Goal: Task Accomplishment & Management: Manage account settings

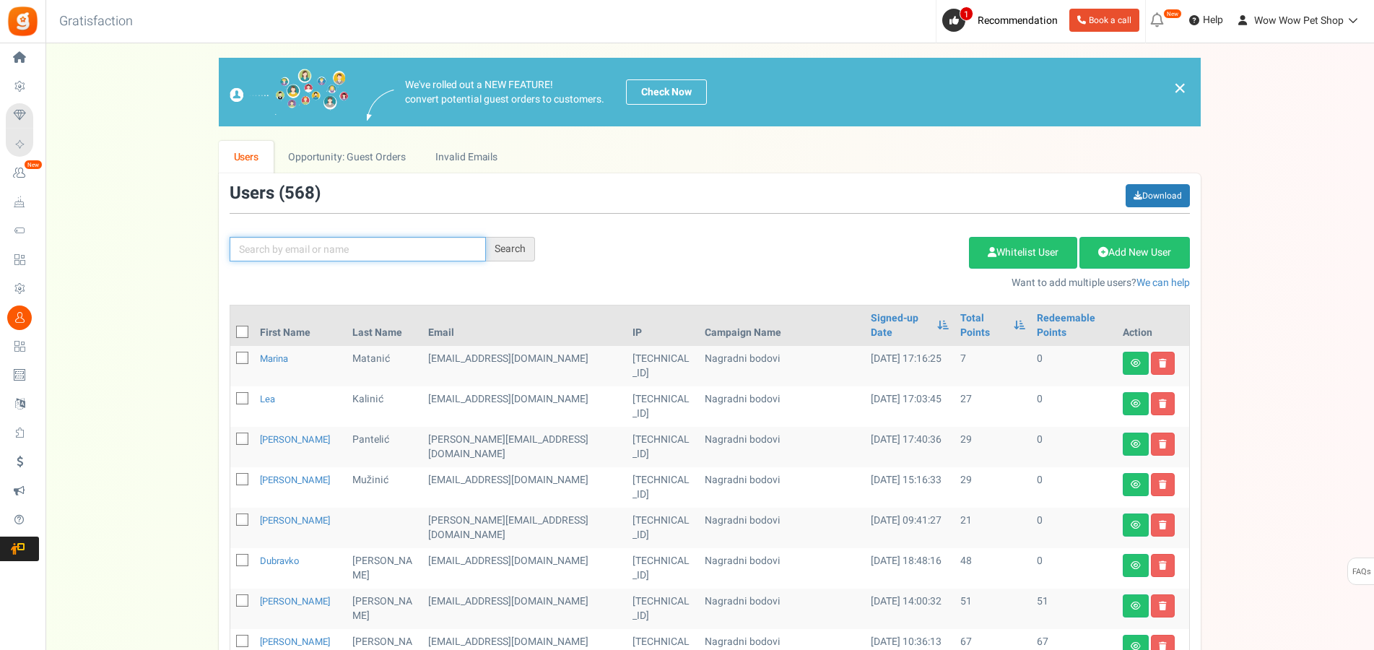
click at [319, 249] on input "text" at bounding box center [358, 249] width 256 height 25
type input "[PERSON_NAME]"
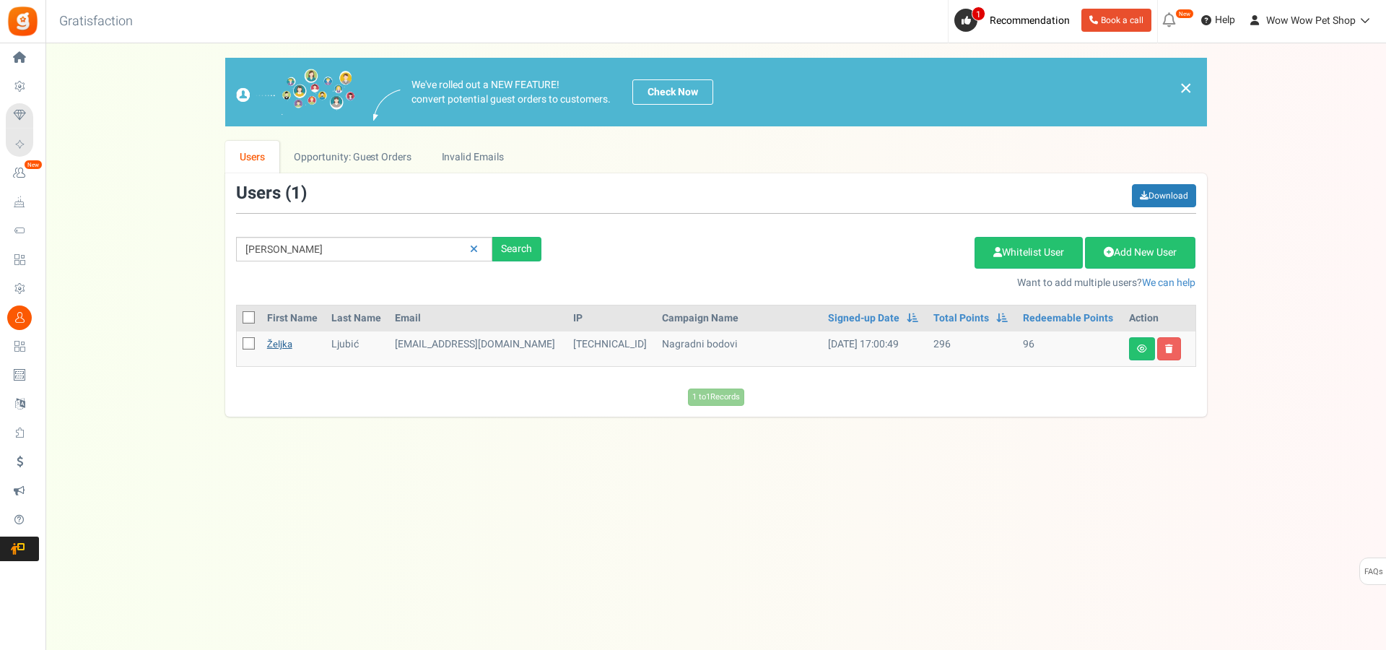
click at [289, 346] on link "Željka" at bounding box center [279, 344] width 25 height 14
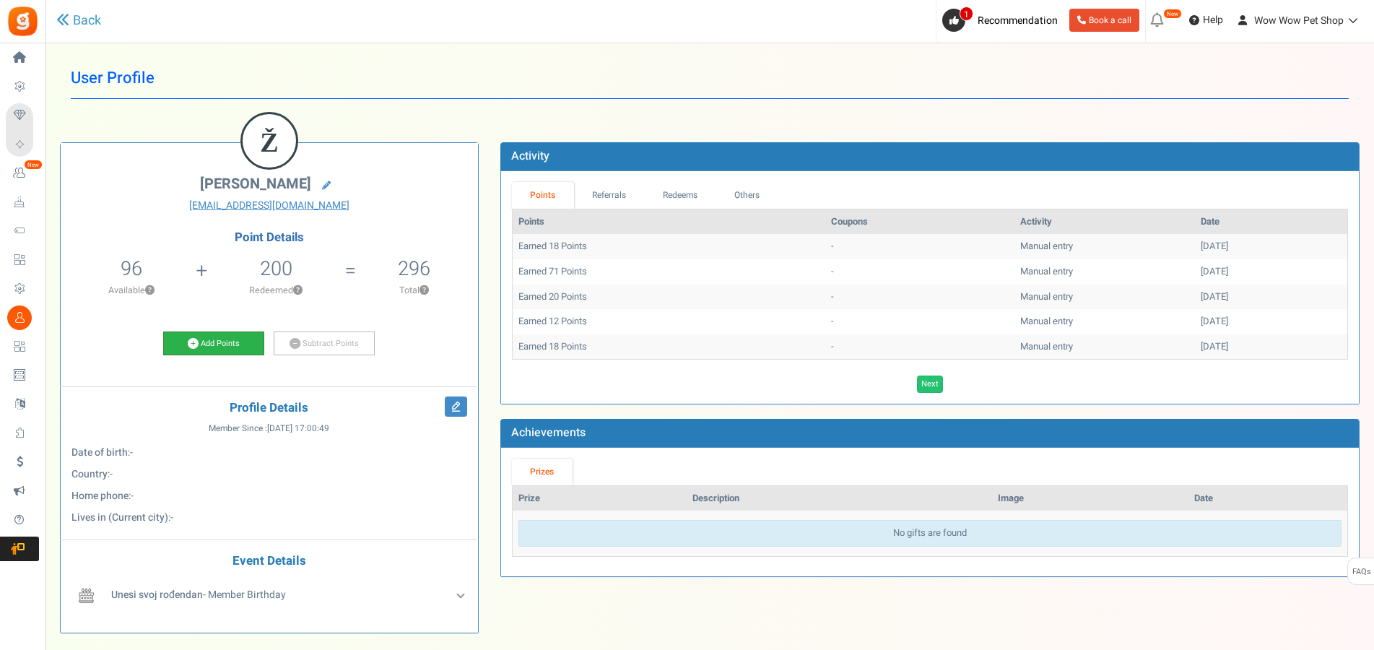
click at [238, 346] on link "Add Points" at bounding box center [213, 343] width 101 height 25
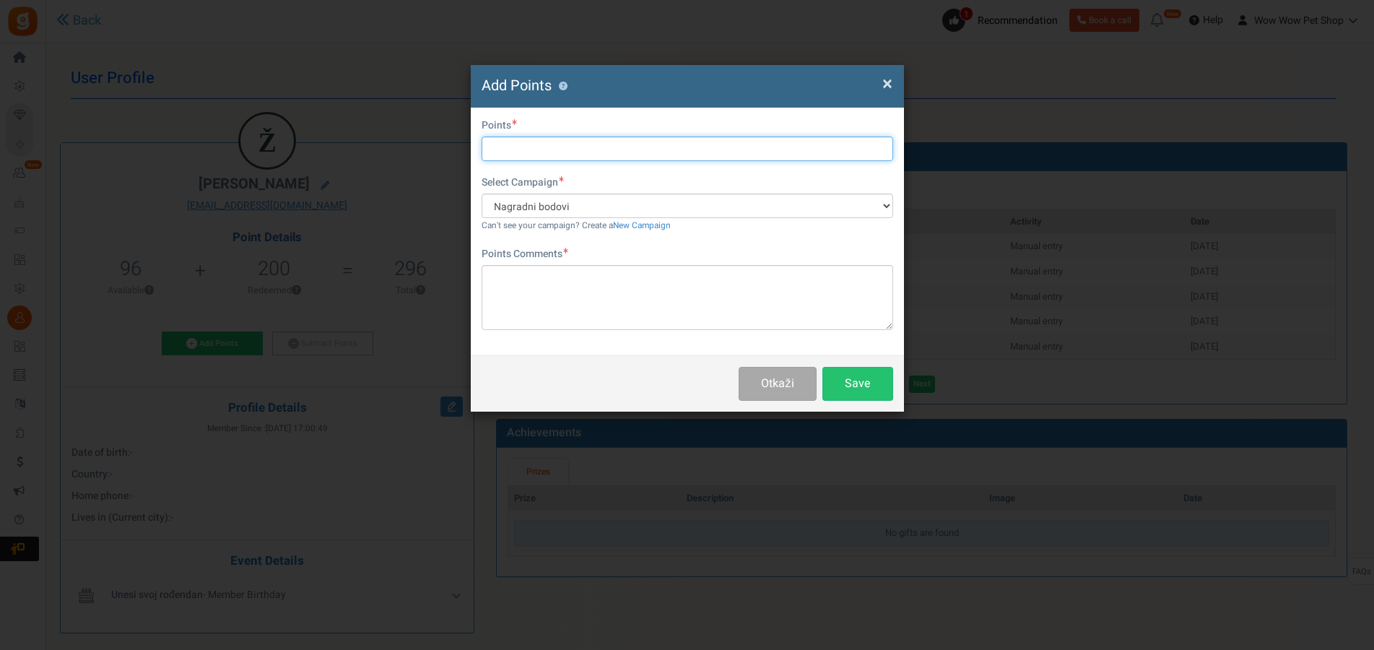
click at [531, 152] on input "text" at bounding box center [686, 148] width 411 height 25
type input "15"
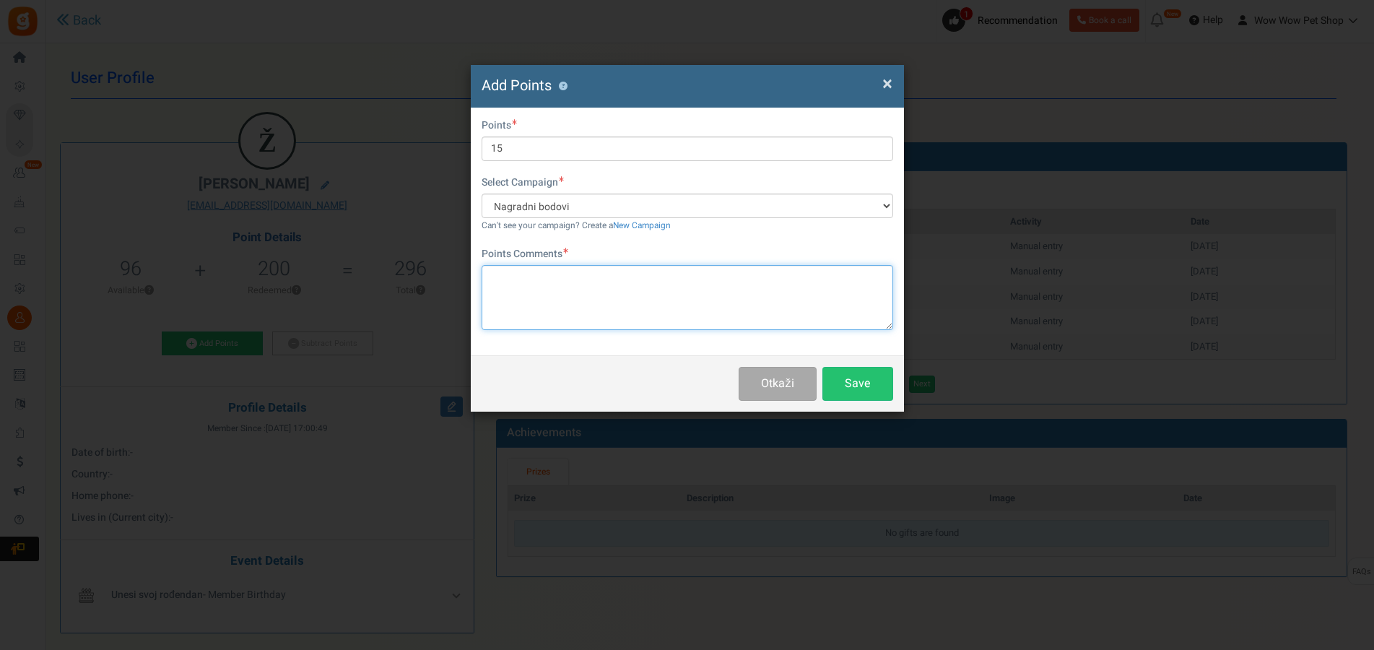
click at [583, 297] on textarea at bounding box center [686, 297] width 411 height 65
type textarea "Račun br. 1354"
click at [844, 372] on button "Save" at bounding box center [857, 384] width 71 height 34
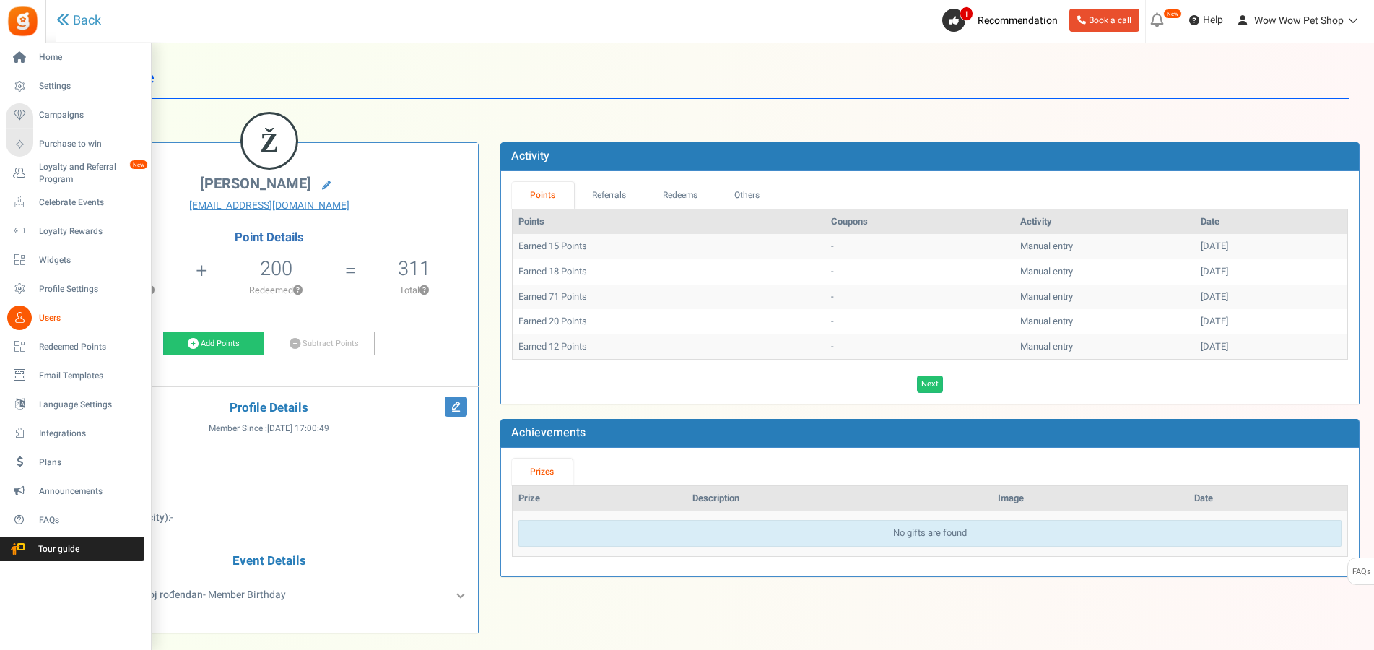
click at [28, 318] on icon at bounding box center [19, 317] width 25 height 25
